Goal: Task Accomplishment & Management: Use online tool/utility

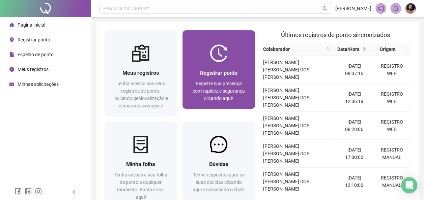
click at [240, 85] on span "Registre sua presença com rapidez e segurança clicando aqui!" at bounding box center [219, 91] width 52 height 20
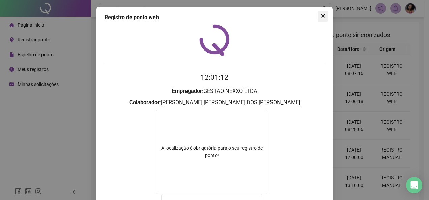
drag, startPoint x: 322, startPoint y: 15, endPoint x: 303, endPoint y: 28, distance: 22.8
click at [322, 15] on icon "close" at bounding box center [323, 16] width 4 height 4
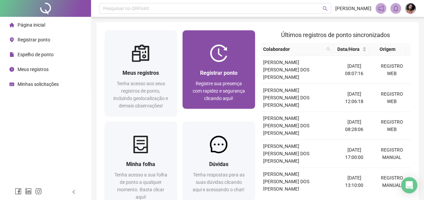
click at [231, 69] on div "Registrar ponto" at bounding box center [219, 73] width 56 height 8
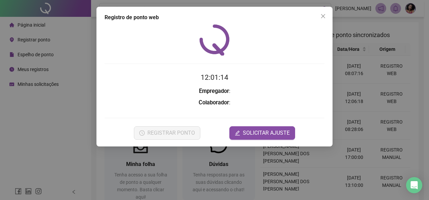
click at [231, 69] on div "12:01:14 Empregador : Colaborador : REGISTRAR PONTO SOLICITAR AJUSTE" at bounding box center [215, 82] width 220 height 116
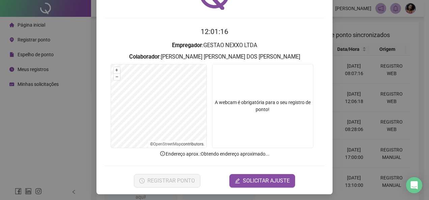
scroll to position [48, 0]
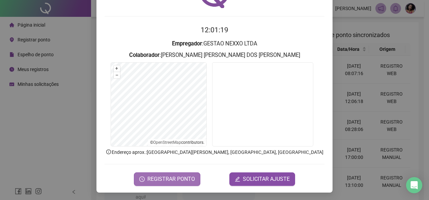
click at [178, 178] on span "REGISTRAR PONTO" at bounding box center [171, 179] width 48 height 8
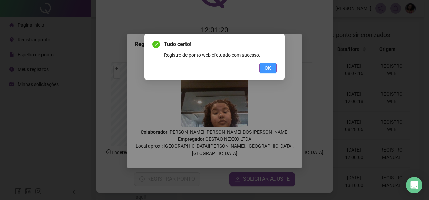
click at [269, 64] on span "OK" at bounding box center [268, 67] width 6 height 7
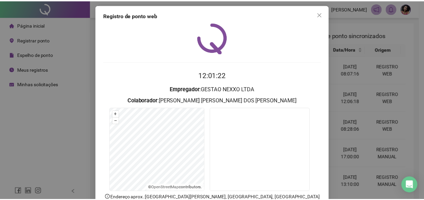
scroll to position [0, 0]
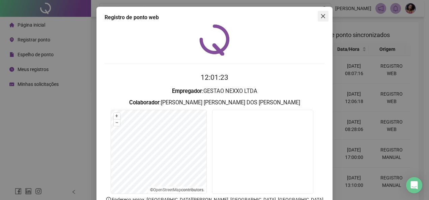
click at [324, 16] on span "Close" at bounding box center [323, 15] width 11 height 5
